Goal: Information Seeking & Learning: Learn about a topic

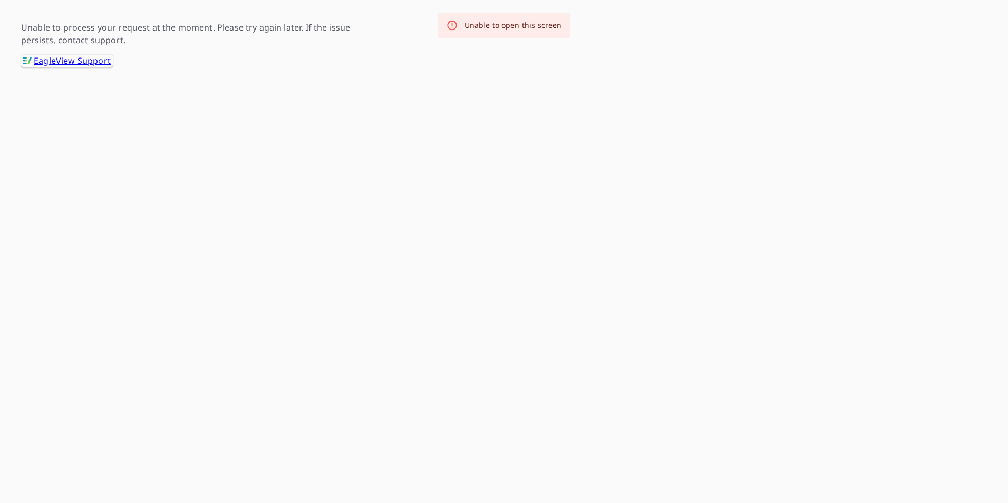
click at [63, 62] on link ".favicon_svg__cls-1{fill:#8ccc4c}.favicon_svg__cls-2{fill:#0098c5} EagleView Su…" at bounding box center [67, 61] width 92 height 12
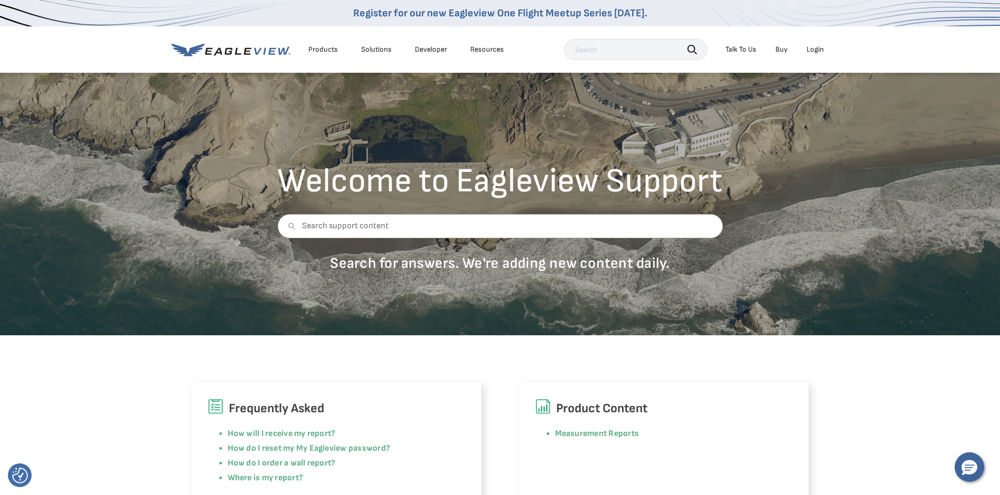
click at [823, 49] on div "Login" at bounding box center [815, 49] width 17 height 9
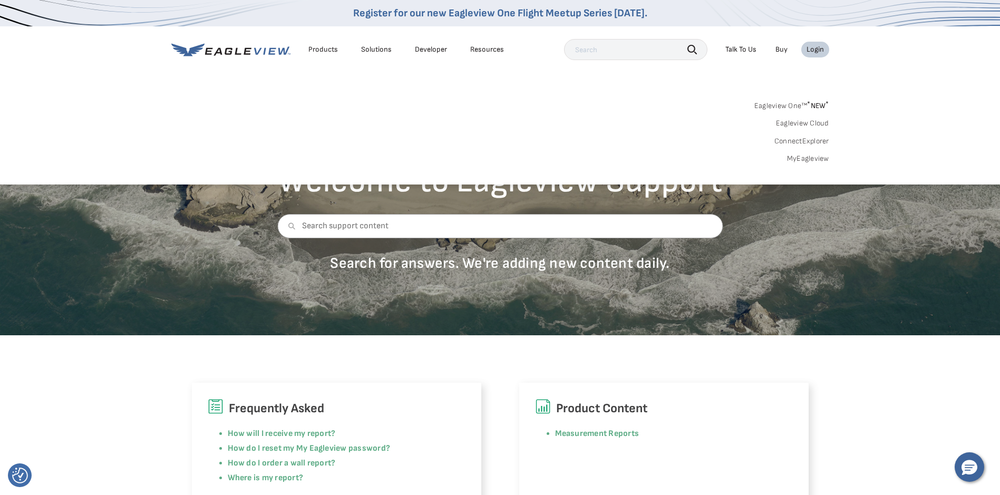
click at [813, 107] on span "* NEW *" at bounding box center [818, 105] width 22 height 9
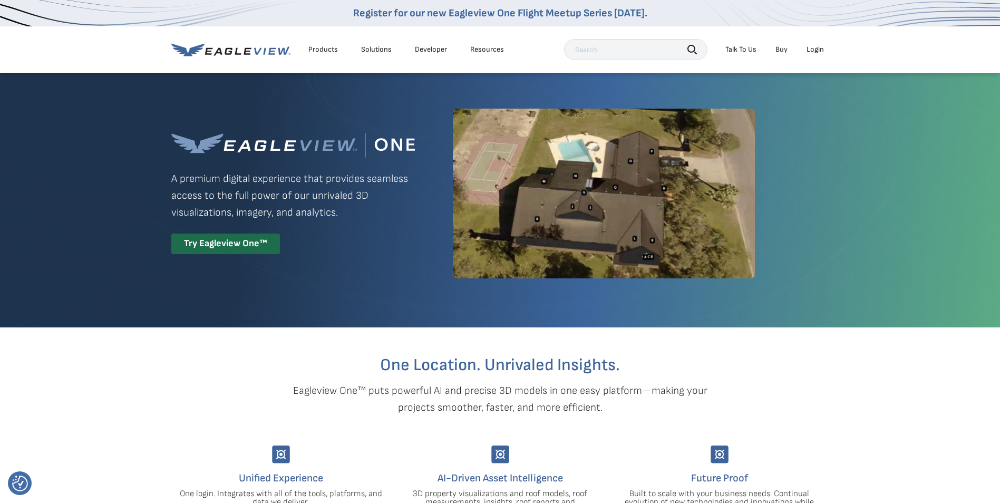
click at [802, 56] on li "Login" at bounding box center [816, 50] width 28 height 16
click at [806, 51] on li "Login" at bounding box center [816, 50] width 28 height 16
click at [812, 47] on div "Login" at bounding box center [815, 49] width 17 height 9
click at [667, 414] on p "Eagleview One™ puts powerful AI and precise 3D models in one easy platform—maki…" at bounding box center [500, 399] width 451 height 34
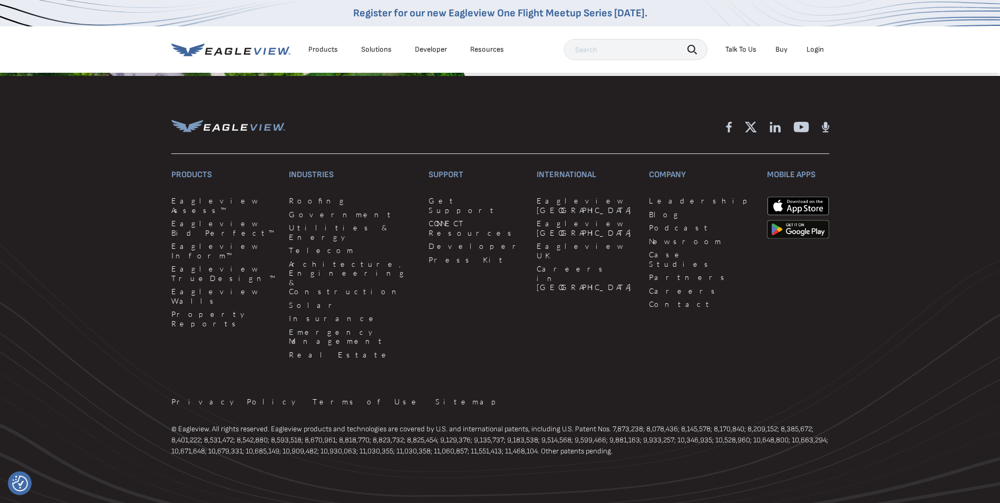
scroll to position [2488, 0]
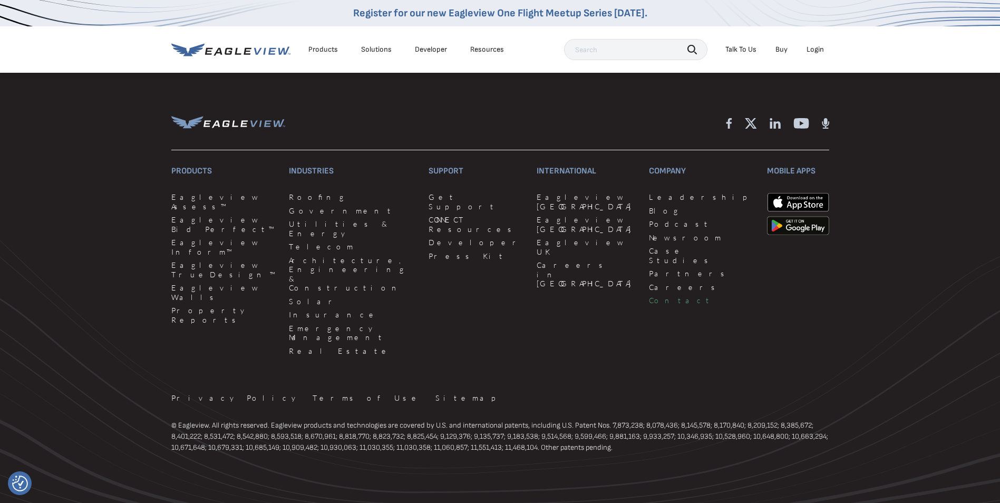
click at [649, 296] on link "Contact" at bounding box center [701, 300] width 105 height 9
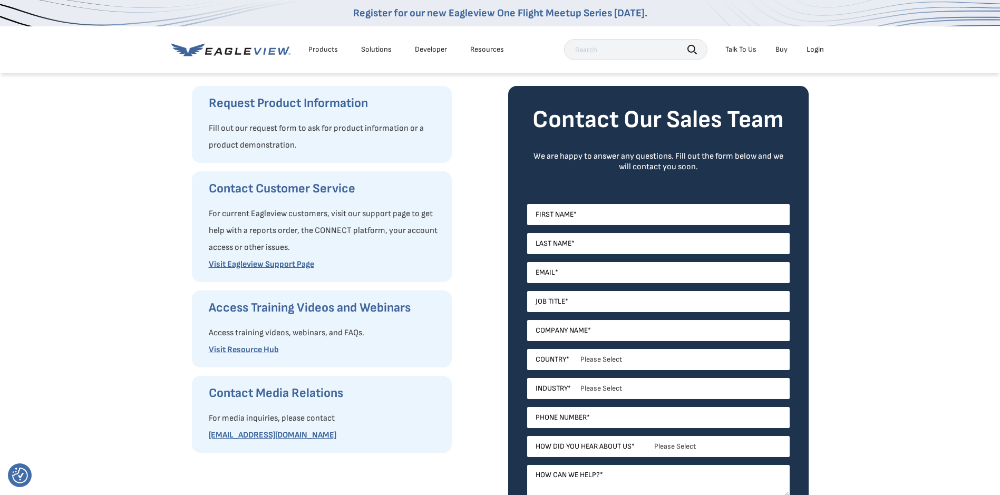
scroll to position [105, 0]
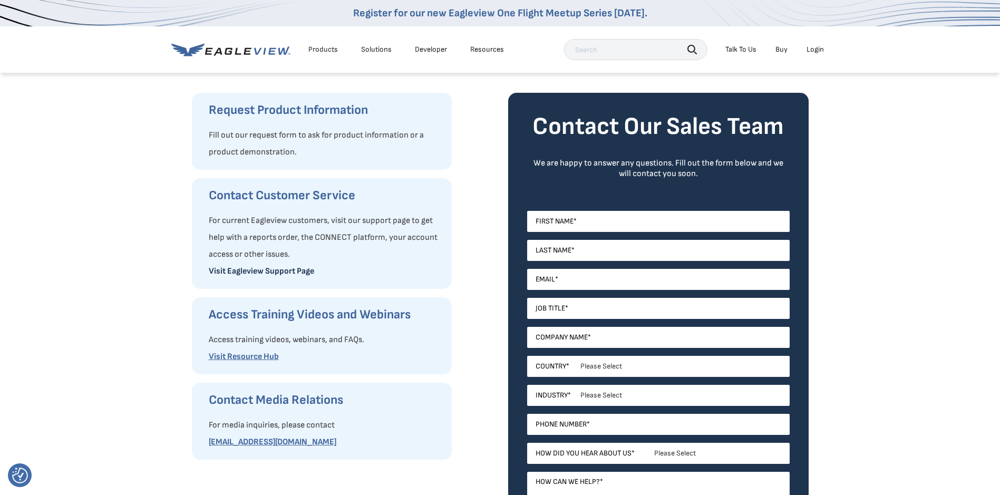
click at [241, 271] on link "Visit Eagleview Support Page" at bounding box center [261, 271] width 105 height 10
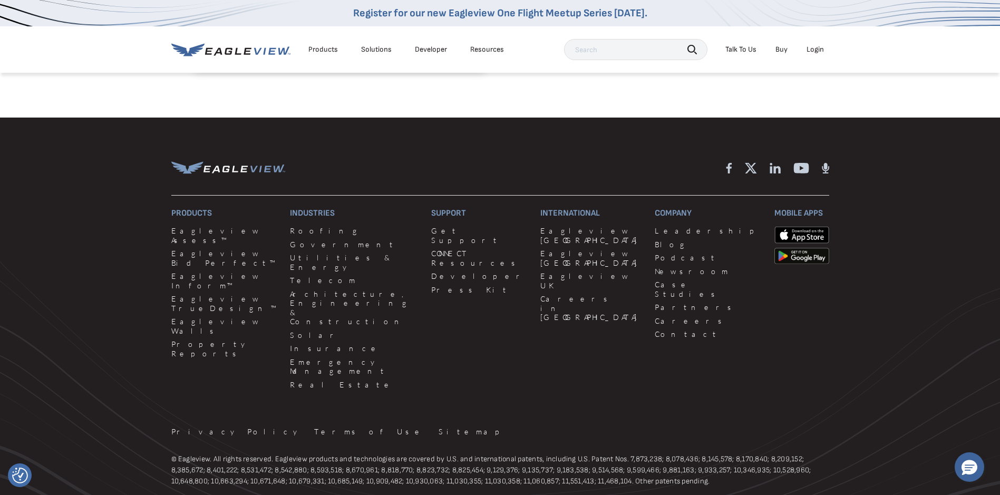
scroll to position [945, 0]
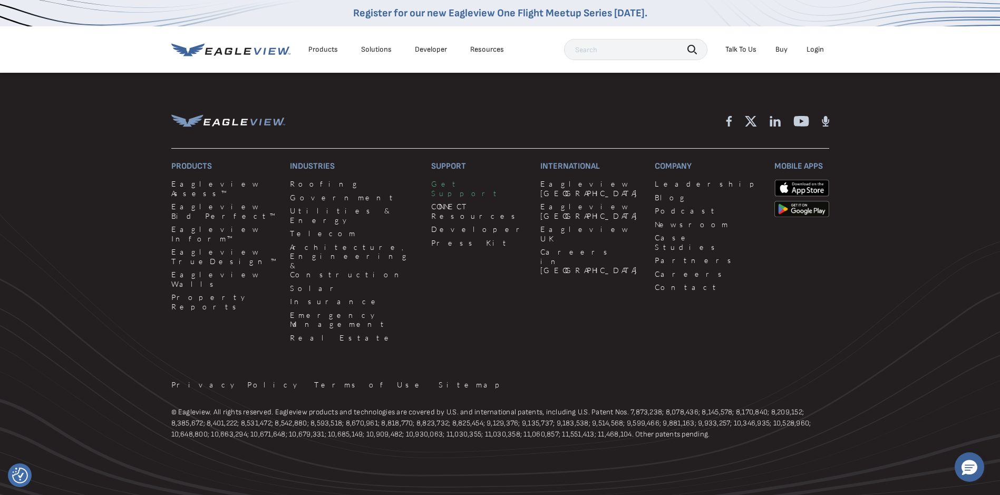
click at [431, 190] on link "Get Support" at bounding box center [479, 188] width 97 height 18
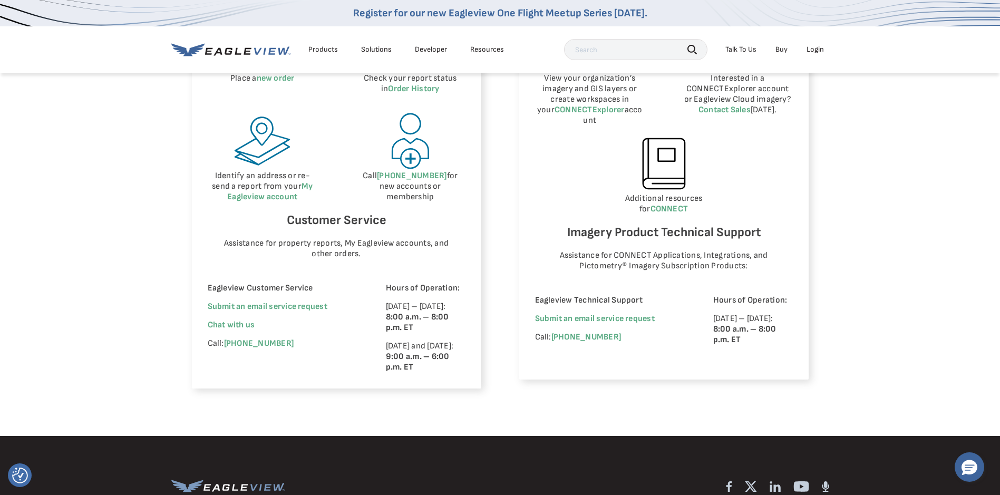
scroll to position [580, 0]
click at [225, 322] on span "Chat with us" at bounding box center [231, 325] width 47 height 10
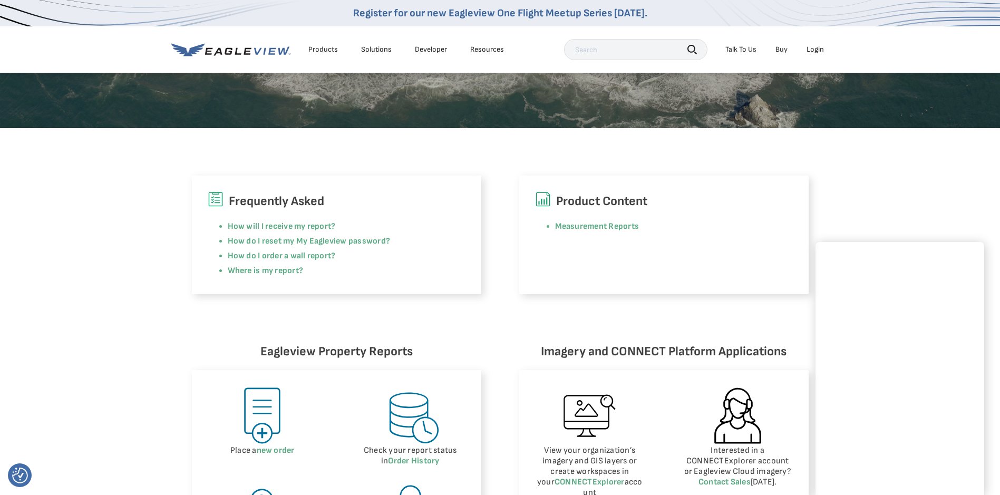
scroll to position [211, 0]
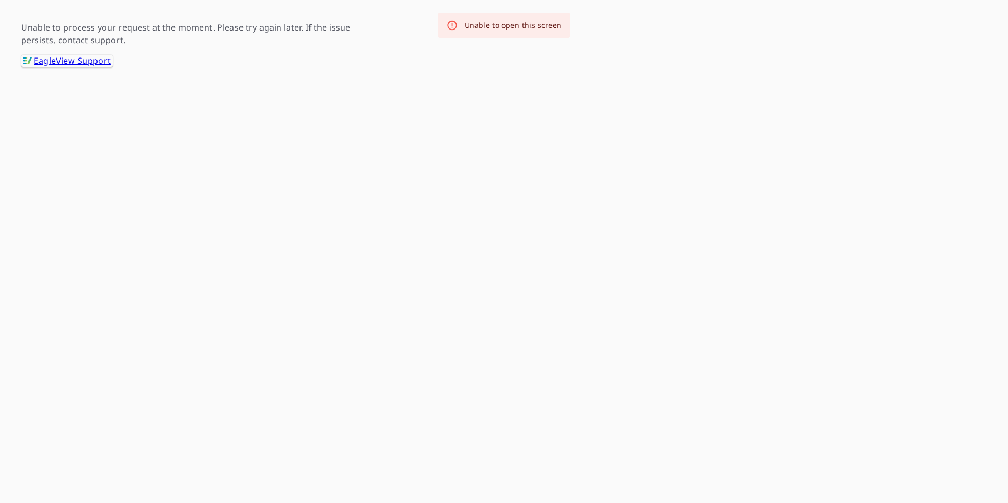
click at [494, 29] on div "Unable to open this screen" at bounding box center [514, 25] width 98 height 11
click at [66, 55] on link ".favicon_svg__cls-1{fill:#8ccc4c}.favicon_svg__cls-2{fill:#0098c5} EagleView Su…" at bounding box center [67, 61] width 92 height 12
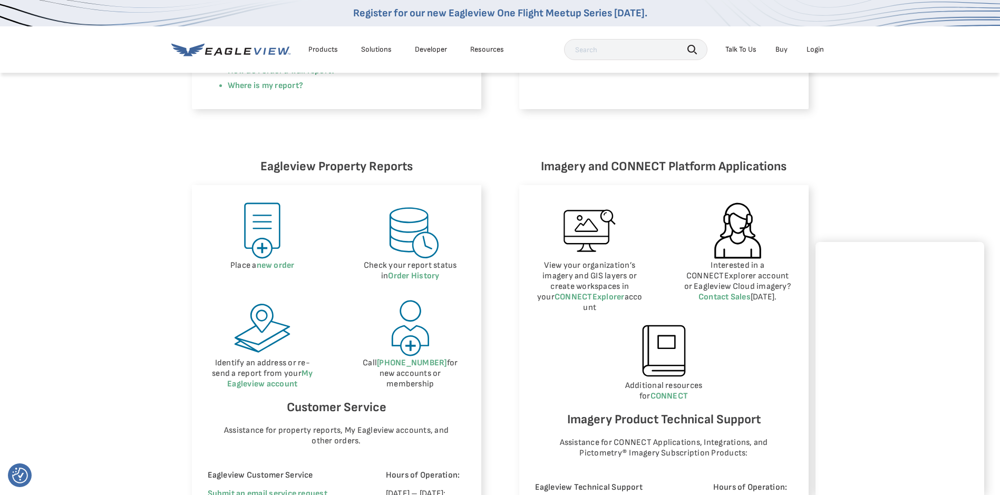
scroll to position [422, 0]
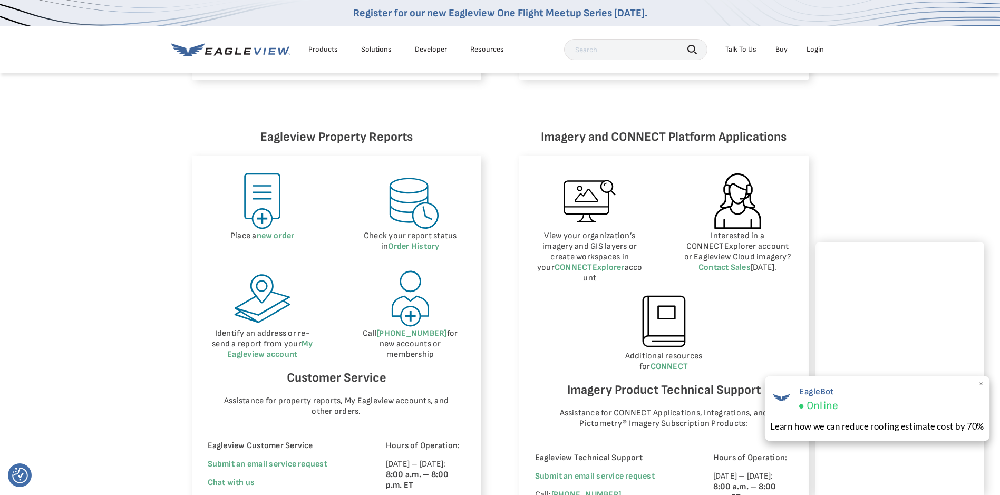
click at [981, 384] on span "×" at bounding box center [982, 384] width 6 height 11
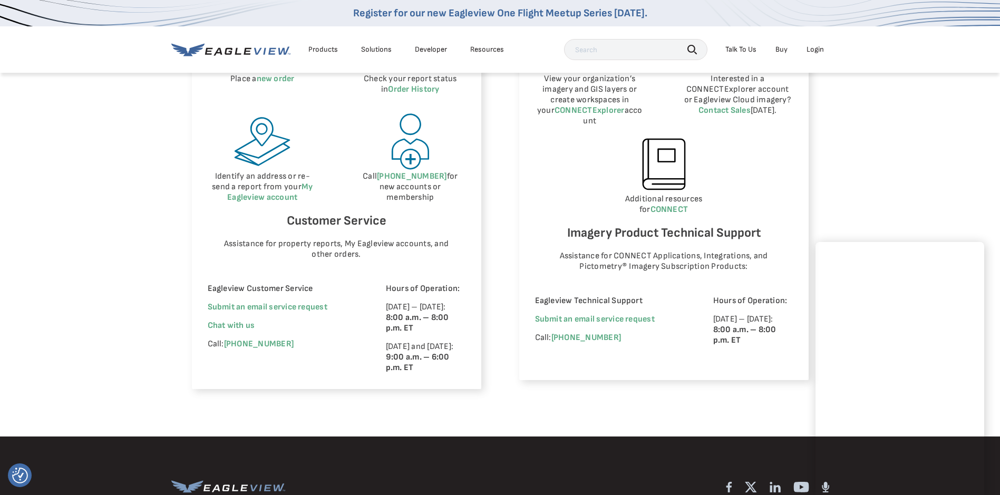
scroll to position [369, 0]
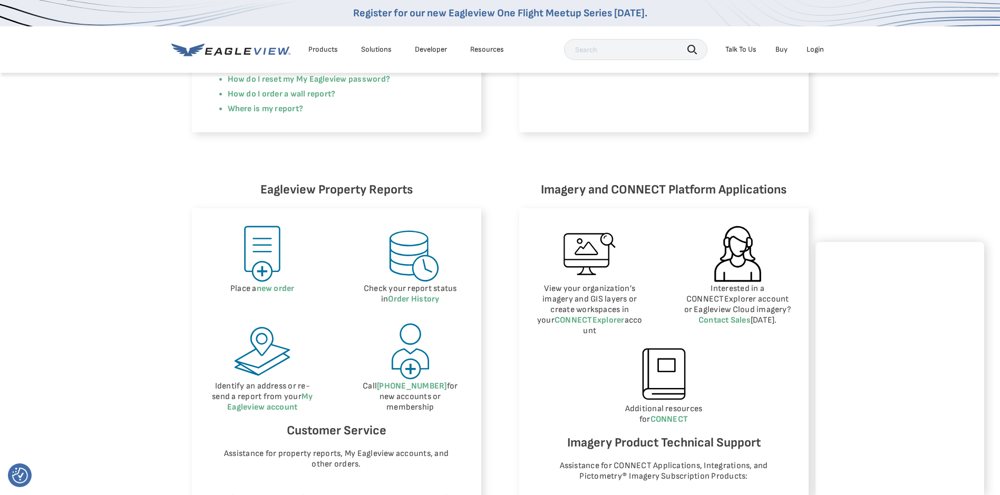
click at [110, 197] on div "Eagleview Property Reports Place a new order Check your report status in Order …" at bounding box center [500, 389] width 1000 height 514
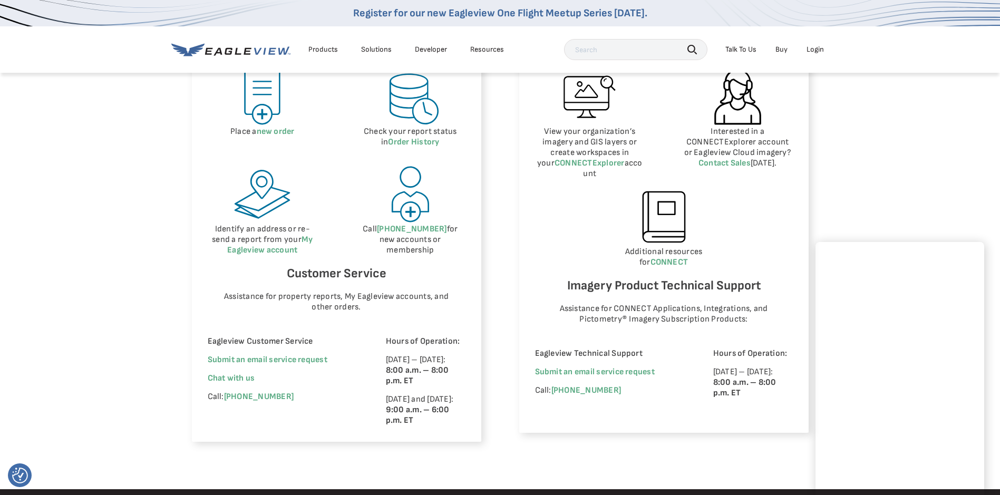
scroll to position [527, 0]
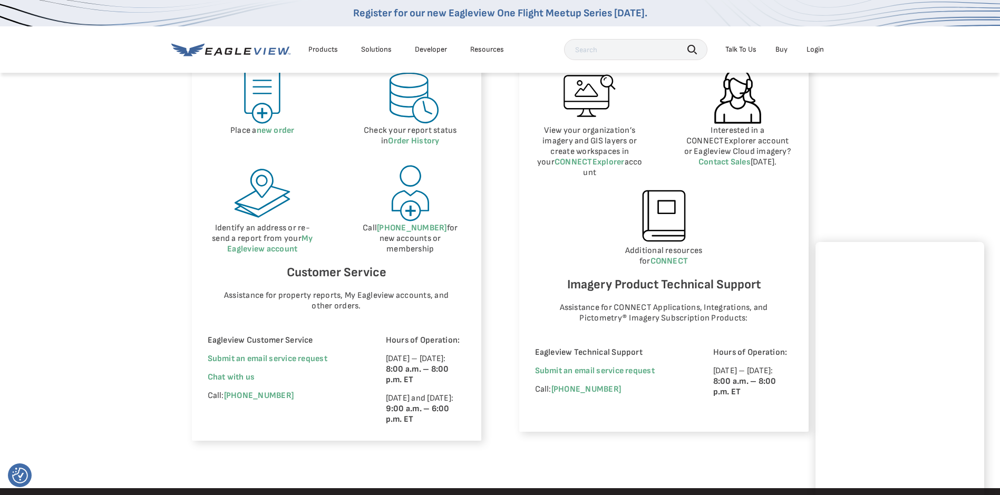
click at [27, 181] on div "Eagleview Property Reports Place a new order Check your report status in Order …" at bounding box center [500, 231] width 1000 height 514
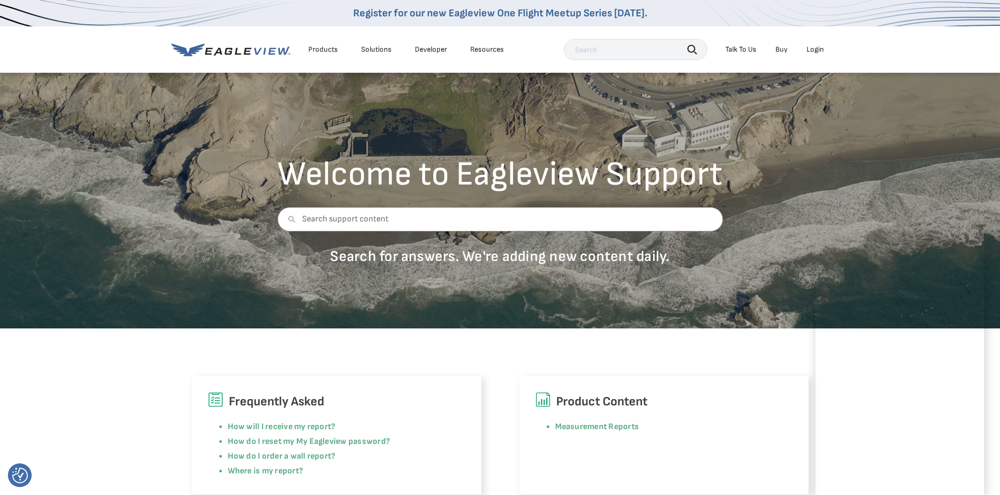
scroll to position [0, 0]
